Goal: Task Accomplishment & Management: Manage account settings

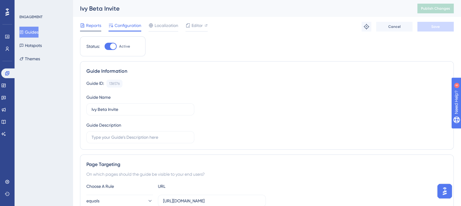
click at [88, 25] on span "Reports" at bounding box center [93, 25] width 15 height 7
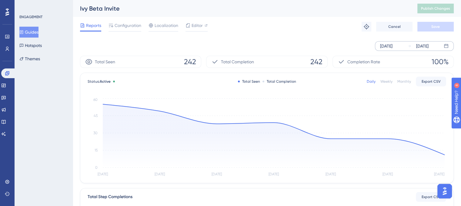
click at [386, 45] on div "[DATE]" at bounding box center [386, 45] width 12 height 7
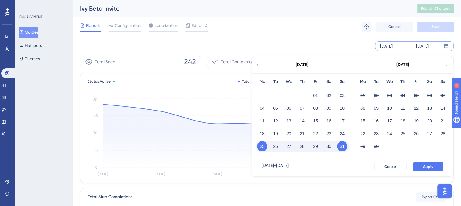
click at [256, 64] on icon at bounding box center [257, 64] width 4 height 5
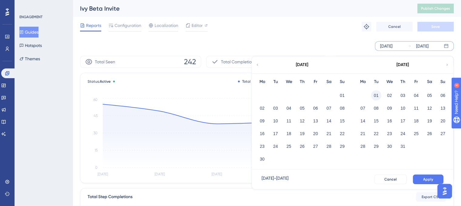
click at [378, 93] on button "01" at bounding box center [376, 95] width 10 height 10
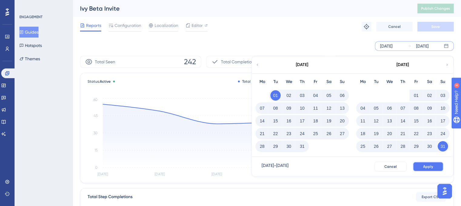
click at [434, 166] on button "Apply" at bounding box center [427, 167] width 31 height 10
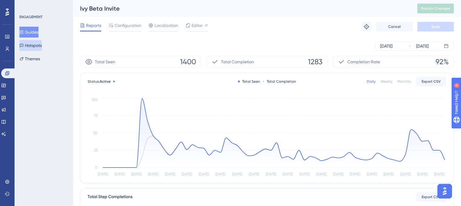
click at [39, 48] on button "Hotspots" at bounding box center [30, 45] width 22 height 11
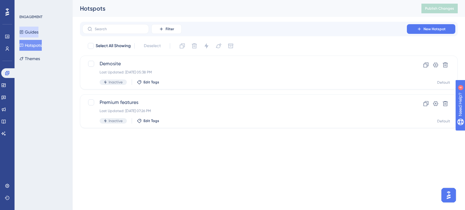
click at [38, 29] on button "Guides" at bounding box center [28, 32] width 19 height 11
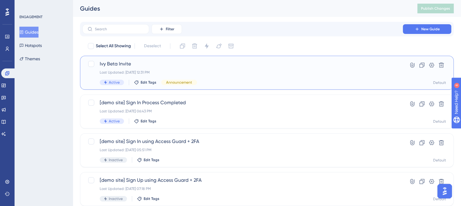
click at [134, 65] on span "Ivy Beta Invite" at bounding box center [243, 63] width 286 height 7
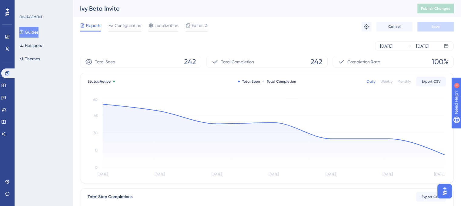
click at [408, 78] on div "Daily Weekly Monthly Export CSV" at bounding box center [405, 82] width 79 height 10
click at [408, 80] on div "Monthly" at bounding box center [404, 81] width 14 height 5
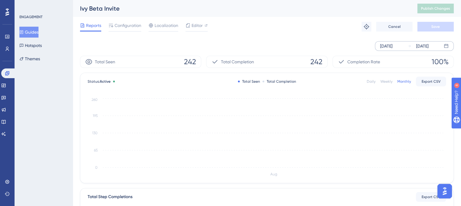
click at [390, 43] on div "[DATE]" at bounding box center [386, 45] width 12 height 7
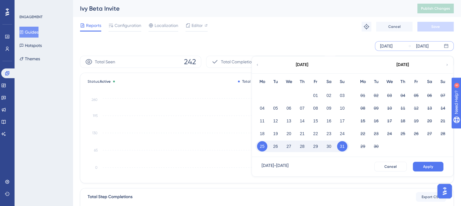
click at [255, 61] on div "[DATE]" at bounding box center [302, 64] width 100 height 17
click at [258, 68] on div "[DATE]" at bounding box center [302, 64] width 100 height 17
click at [258, 65] on icon at bounding box center [257, 64] width 4 height 5
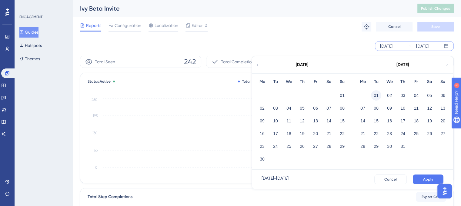
click at [373, 94] on button "01" at bounding box center [376, 95] width 10 height 10
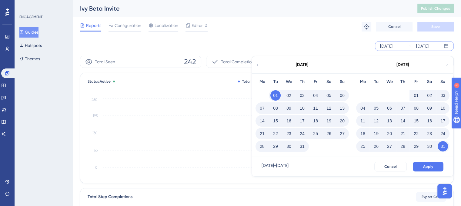
click at [433, 161] on div "Jul 01 2025 - Aug 31 2025 Cancel Apply" at bounding box center [352, 166] width 201 height 19
click at [435, 165] on button "Apply" at bounding box center [427, 167] width 31 height 10
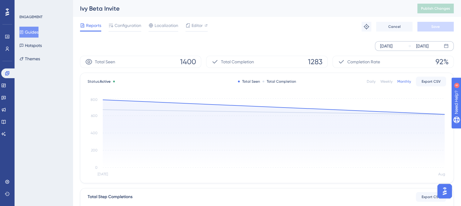
click at [384, 81] on div "Weekly" at bounding box center [386, 81] width 12 height 5
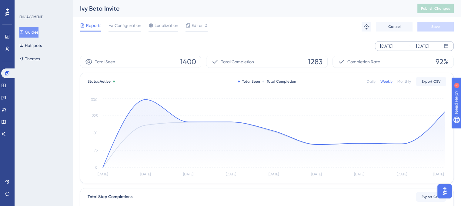
click at [369, 84] on div "Daily Weekly Monthly Export CSV" at bounding box center [405, 82] width 79 height 10
click at [369, 83] on div "Daily" at bounding box center [370, 81] width 9 height 5
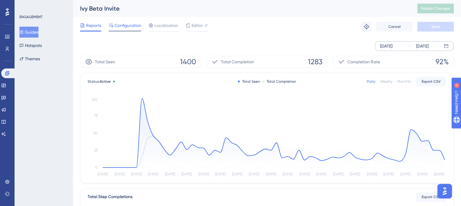
click at [132, 27] on span "Configuration" at bounding box center [127, 25] width 27 height 7
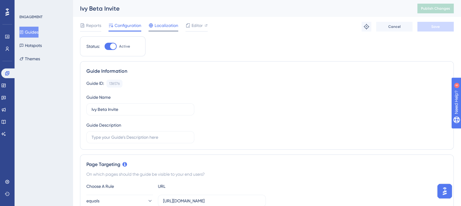
click at [167, 27] on span "Localization" at bounding box center [166, 25] width 24 height 7
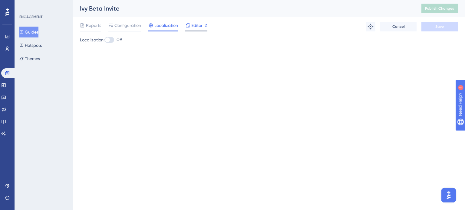
click at [197, 26] on span "Editor" at bounding box center [196, 25] width 11 height 7
click at [91, 26] on span "Reports" at bounding box center [93, 25] width 15 height 7
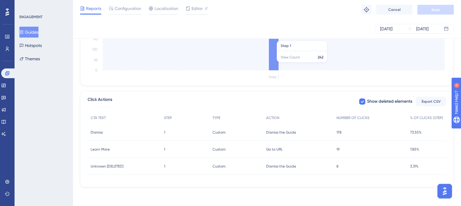
scroll to position [187, 0]
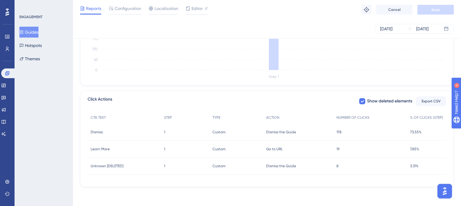
click at [276, 149] on span "Go to URL" at bounding box center [274, 149] width 17 height 5
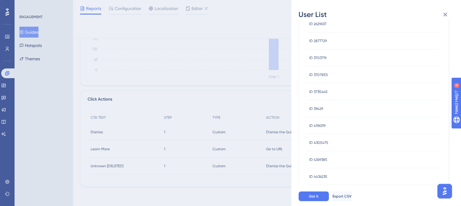
scroll to position [0, 0]
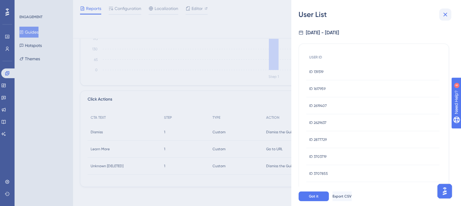
click at [445, 12] on icon at bounding box center [444, 14] width 7 height 7
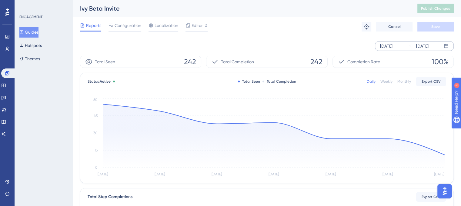
click at [392, 47] on div "Aug 25 2025" at bounding box center [386, 45] width 12 height 7
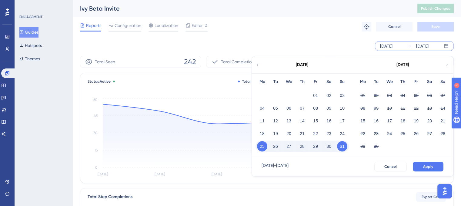
click at [257, 65] on icon at bounding box center [257, 64] width 4 height 5
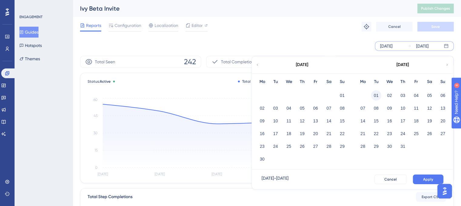
click at [380, 94] on button "01" at bounding box center [376, 95] width 10 height 10
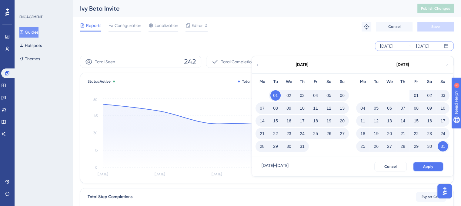
click at [440, 166] on button "Apply" at bounding box center [427, 167] width 31 height 10
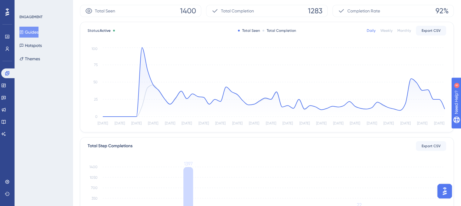
scroll to position [204, 0]
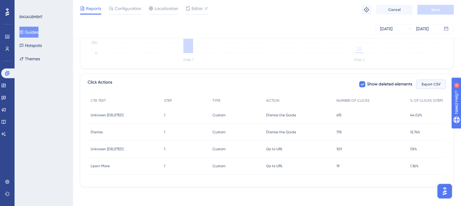
click at [432, 83] on span "Export CSV" at bounding box center [430, 84] width 19 height 5
